Goal: Find specific page/section: Find specific page/section

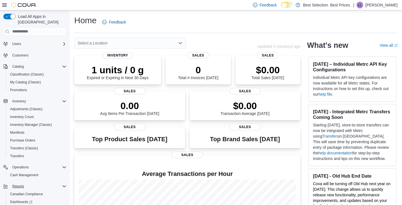
scroll to position [45, 0]
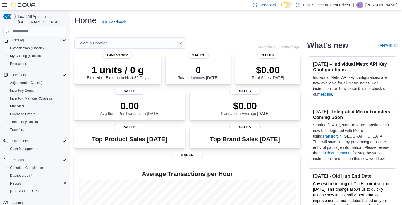
click at [18, 180] on span "Reports" at bounding box center [16, 183] width 12 height 7
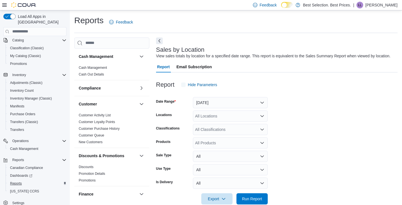
scroll to position [10, 0]
